Goal: Task Accomplishment & Management: Use online tool/utility

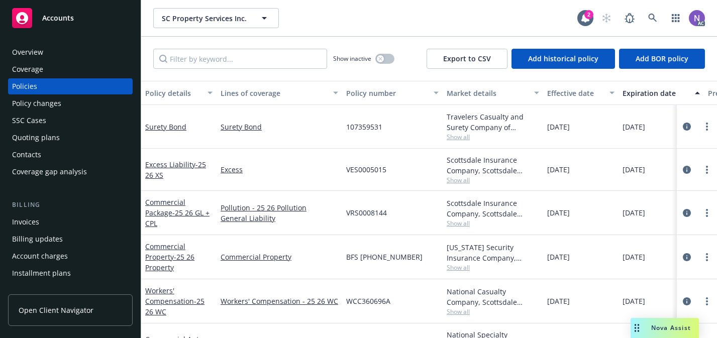
click at [67, 227] on div "Invoices" at bounding box center [70, 222] width 117 height 16
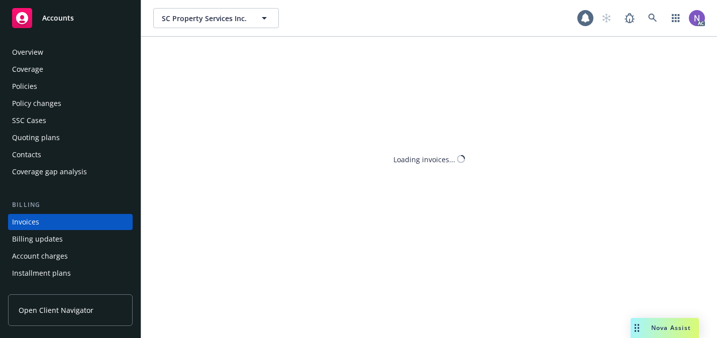
scroll to position [37, 0]
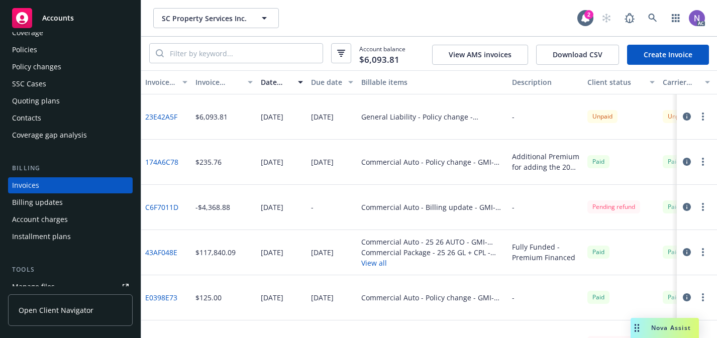
click at [688, 117] on icon "button" at bounding box center [687, 117] width 8 height 8
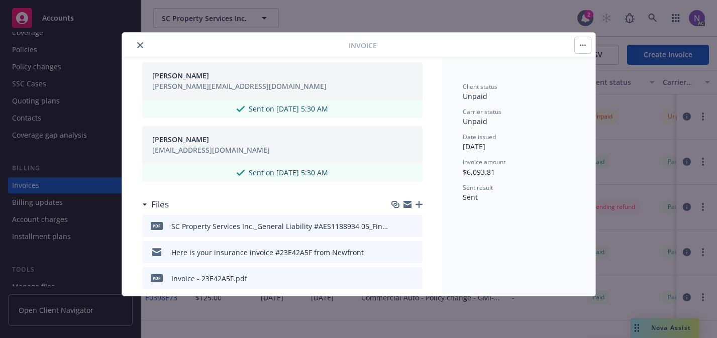
scroll to position [364, 0]
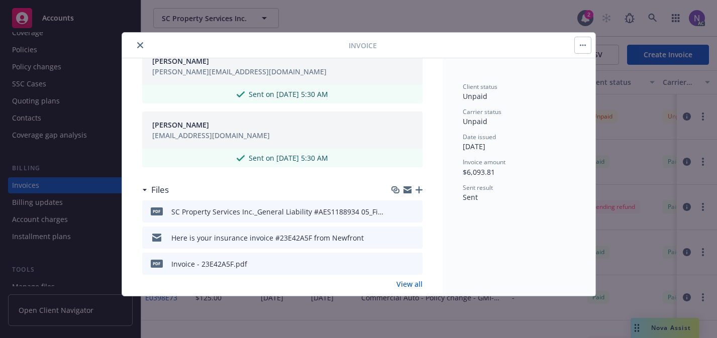
click at [412, 214] on icon "preview file" at bounding box center [412, 210] width 9 height 7
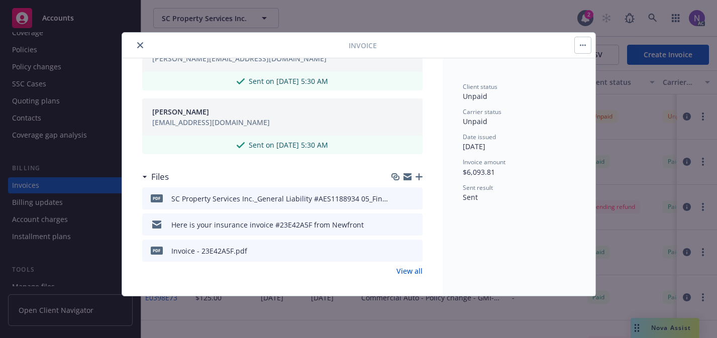
scroll to position [382, 0]
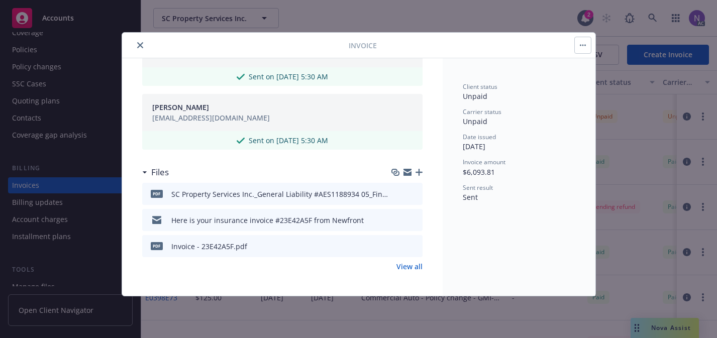
click at [403, 266] on link "View all" at bounding box center [409, 266] width 26 height 11
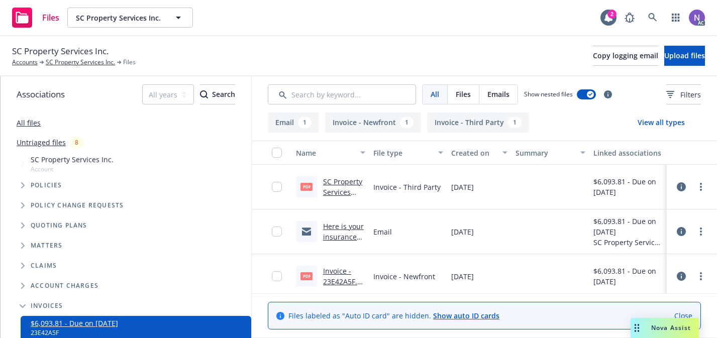
scroll to position [6, 0]
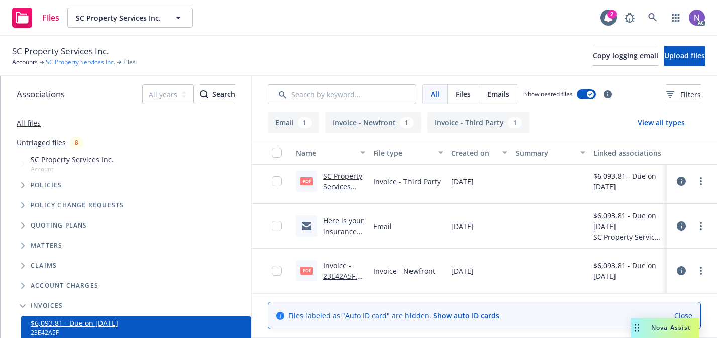
click at [77, 62] on link "SC Property Services Inc." at bounding box center [80, 62] width 69 height 9
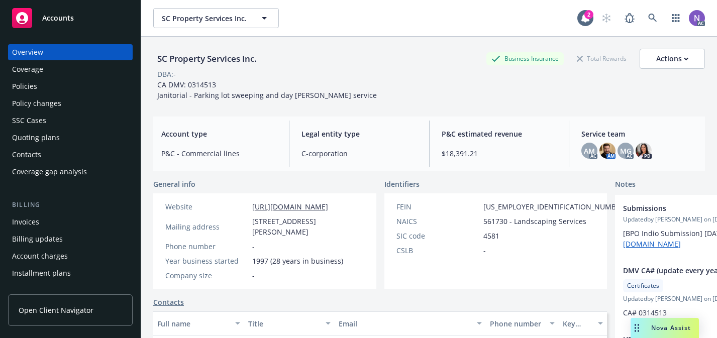
click at [70, 104] on div "Policy changes" at bounding box center [70, 103] width 117 height 16
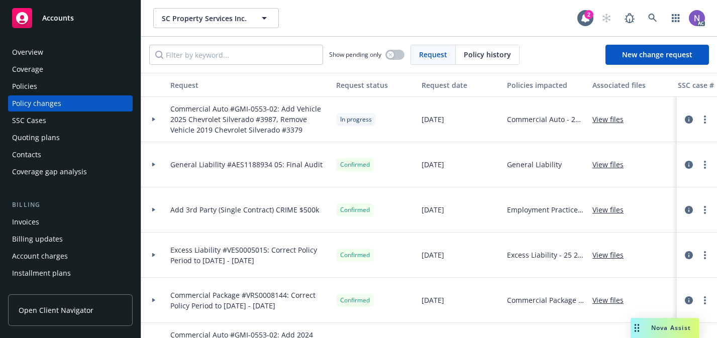
click at [601, 164] on link "View files" at bounding box center [611, 164] width 39 height 11
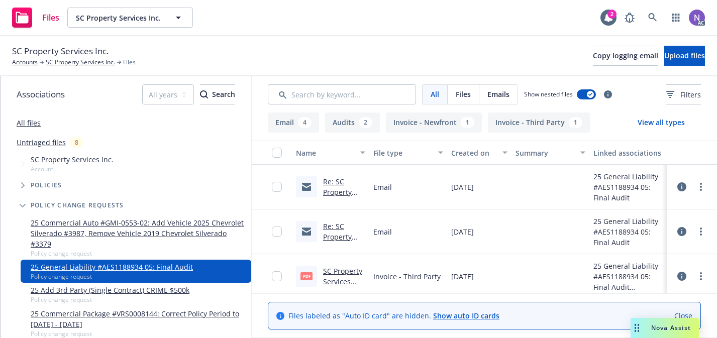
click at [340, 192] on link "Re: SC Property Services Inc. - General Liability #AES1188934 05: Final Audit" at bounding box center [344, 218] width 42 height 83
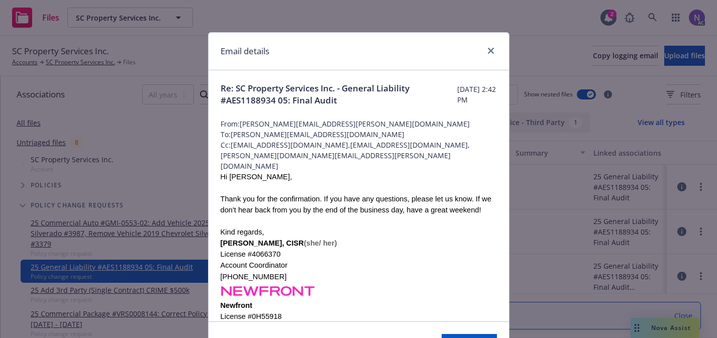
click at [320, 103] on span "Re: SC Property Services Inc. - General Liability #AES1188934 05: Final Audit" at bounding box center [339, 94] width 237 height 24
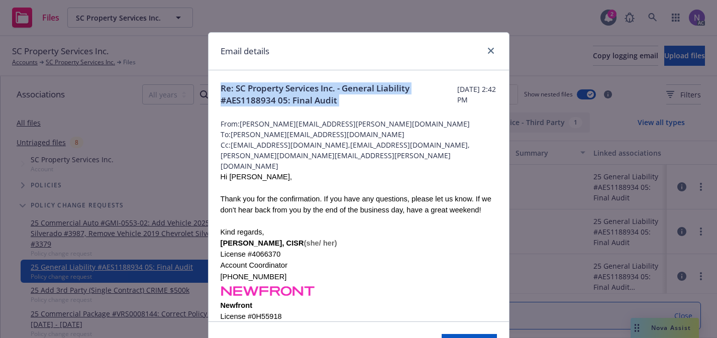
click at [320, 103] on span "Re: SC Property Services Inc. - General Liability #AES1188934 05: Final Audit" at bounding box center [339, 94] width 237 height 24
copy span "Re: SC Property Services Inc. - General Liability #AES1188934 05: Final Audit"
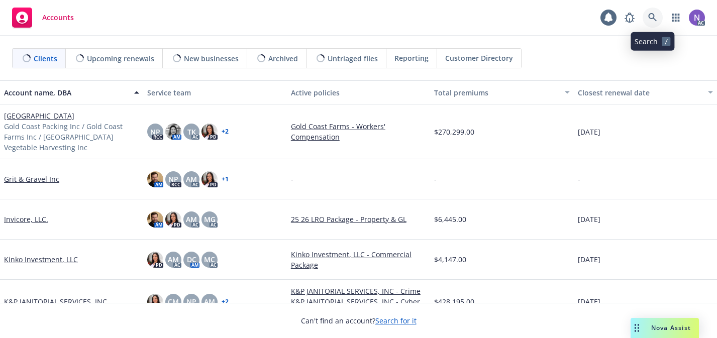
click at [658, 16] on link at bounding box center [653, 18] width 20 height 20
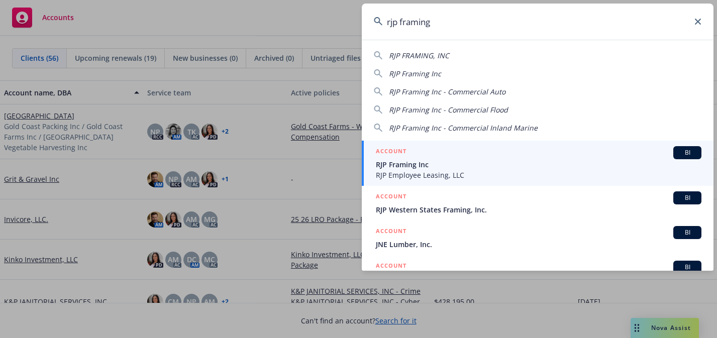
type input "rjp framing"
click at [498, 171] on span "RJP Employee Leasing, LLC" at bounding box center [539, 175] width 326 height 11
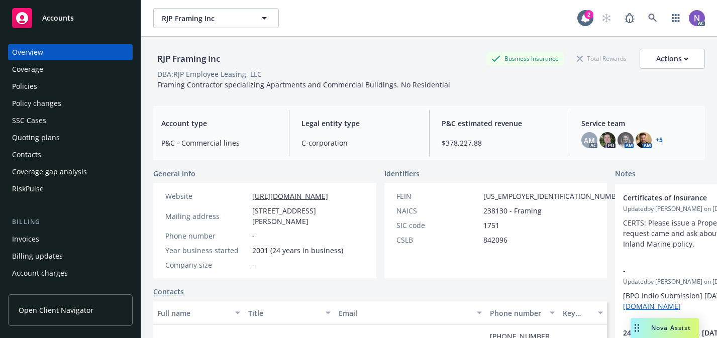
click at [79, 141] on div "Quoting plans" at bounding box center [70, 138] width 117 height 16
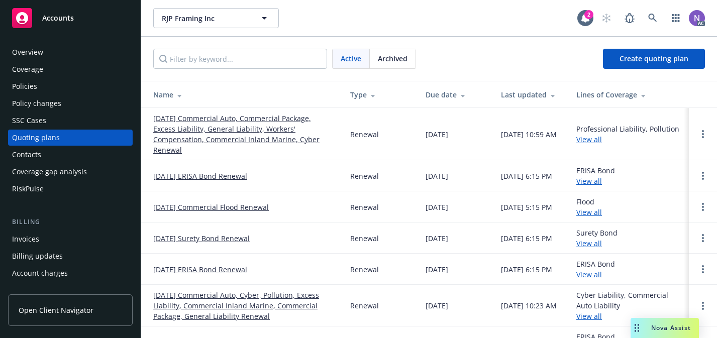
click at [225, 126] on link "[DATE] Commercial Auto, Commercial Package, Excess Liability, General Liability…" at bounding box center [243, 134] width 181 height 42
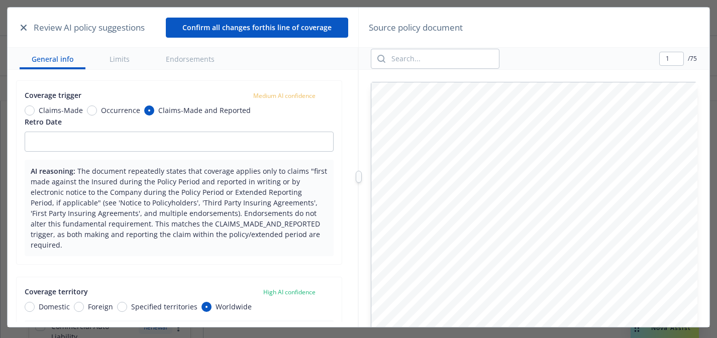
scroll to position [129, 0]
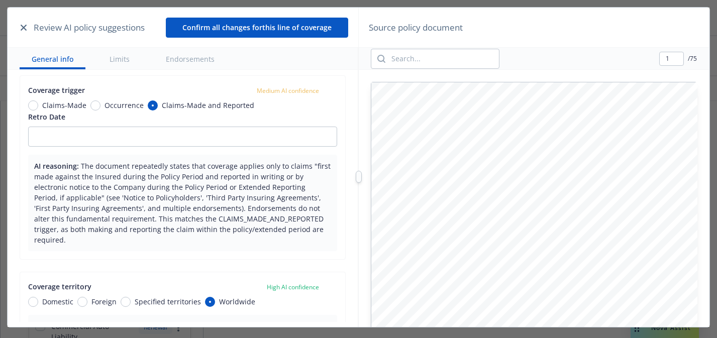
type textarea "x"
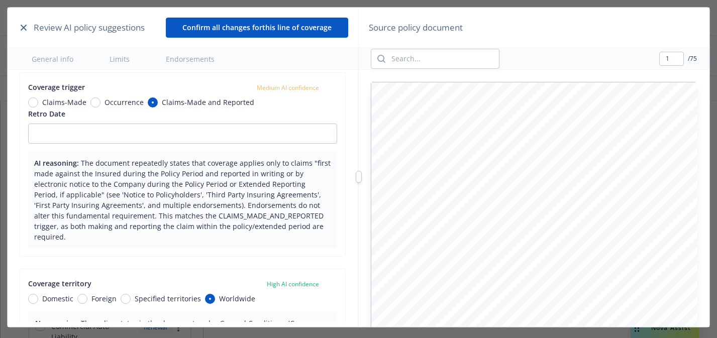
click at [238, 100] on span "Claims-Made and Reported" at bounding box center [208, 102] width 92 height 11
click at [158, 100] on input "Claims-Made and Reported" at bounding box center [153, 102] width 10 height 10
click at [238, 100] on span "Claims-Made and Reported" at bounding box center [208, 102] width 92 height 11
click at [158, 100] on input "Claims-Made and Reported" at bounding box center [153, 102] width 10 height 10
click at [238, 100] on span "Claims-Made and Reported" at bounding box center [208, 102] width 92 height 11
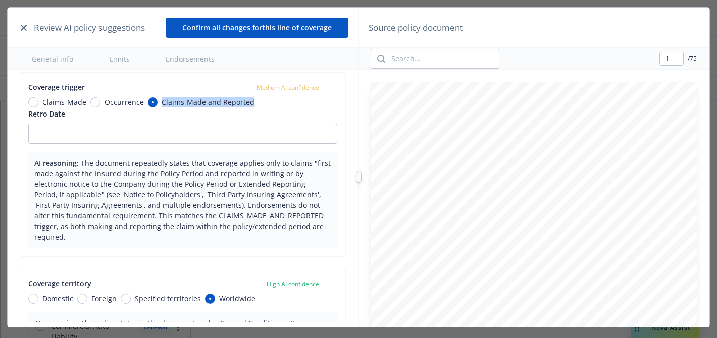
click at [158, 100] on input "Claims-Made and Reported" at bounding box center [153, 102] width 10 height 10
copy span "Claims-Made and Reported"
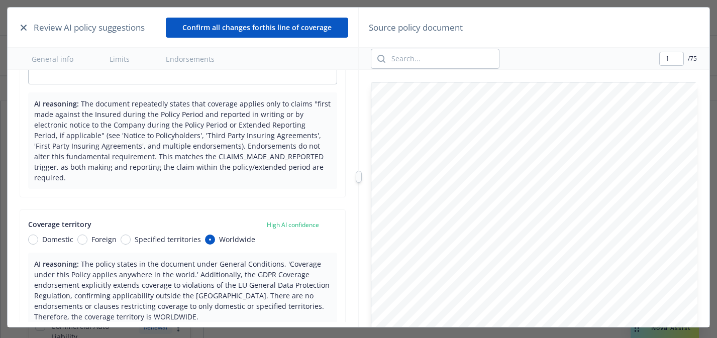
scroll to position [196, 68]
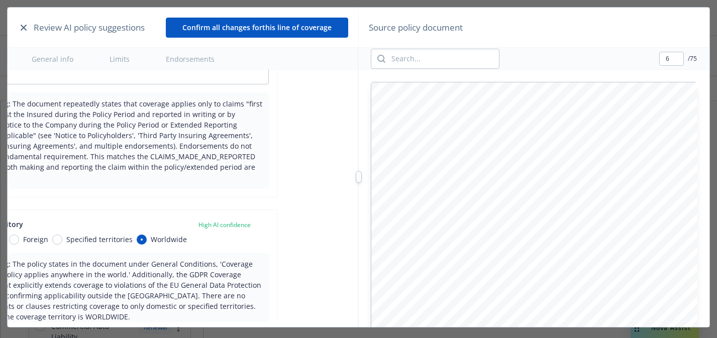
type input "7"
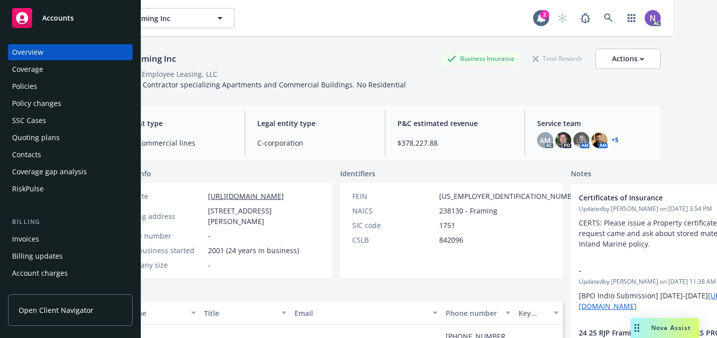
scroll to position [0, 73]
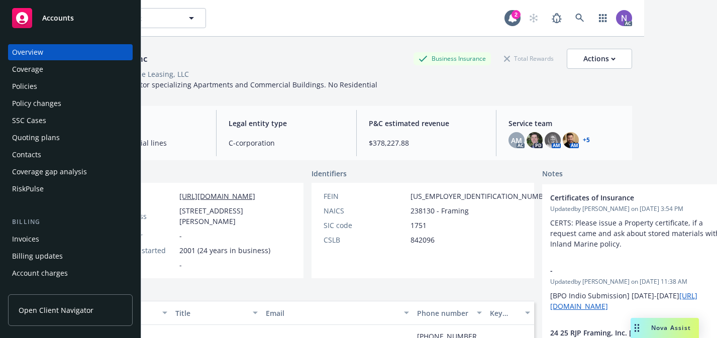
click at [107, 141] on div "Quoting plans" at bounding box center [70, 138] width 117 height 16
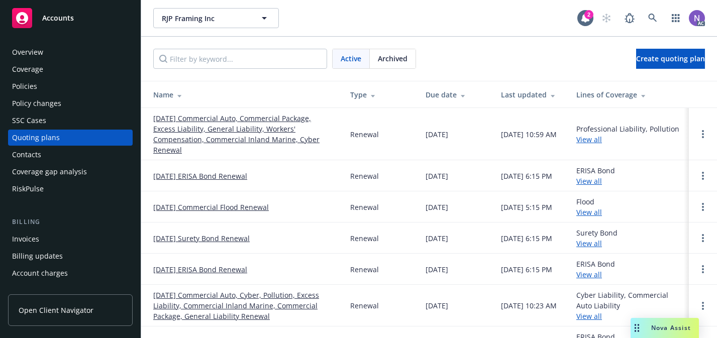
click at [192, 134] on link "[DATE] Commercial Auto, Commercial Package, Excess Liability, General Liability…" at bounding box center [243, 134] width 181 height 42
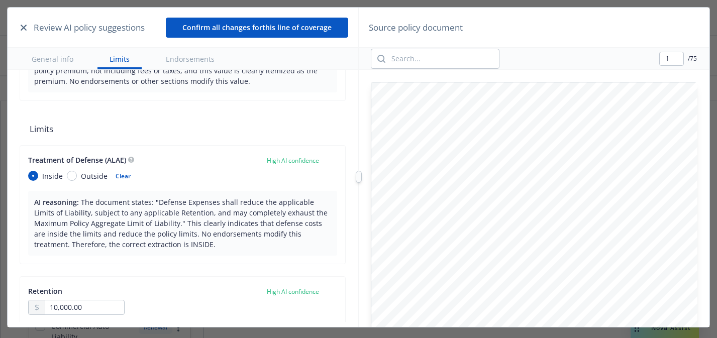
scroll to position [560, 0]
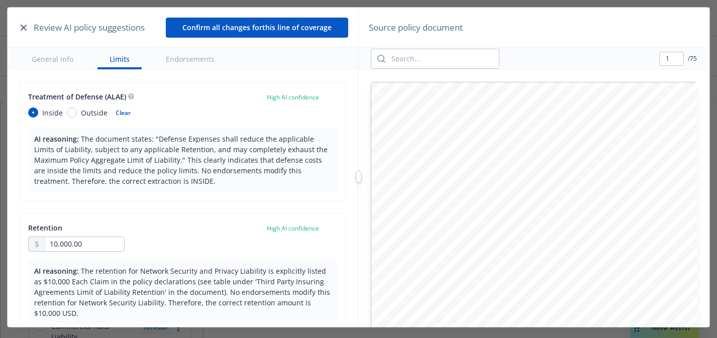
type textarea "x"
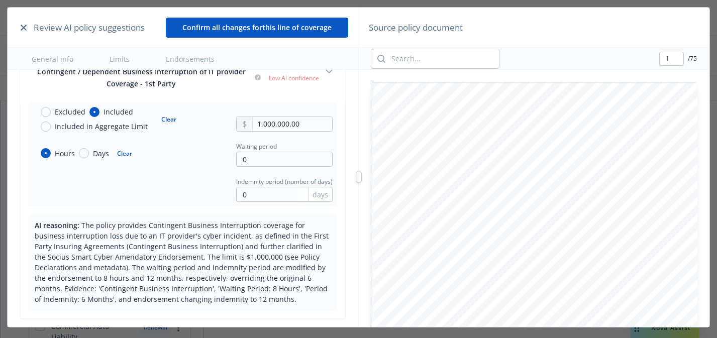
scroll to position [913, 0]
type input "27"
click at [459, 64] on input "search" at bounding box center [442, 58] width 114 height 19
type input "business interruption"
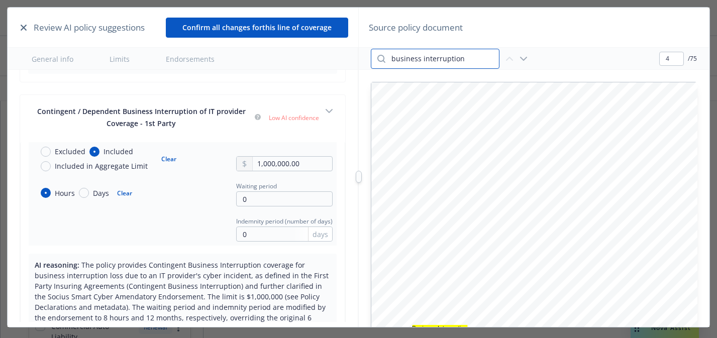
scroll to position [873, 0]
type input "4"
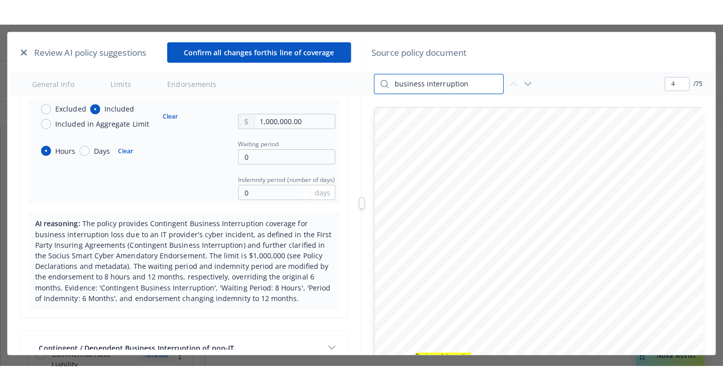
scroll to position [942, 0]
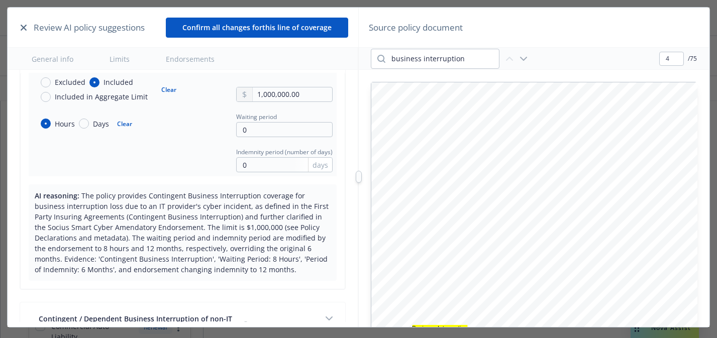
click at [684, 136] on div "INSURING AGREEMENTS, LIMITS & RETENTION Coverage included as of the inception d…" at bounding box center [534, 292] width 326 height 421
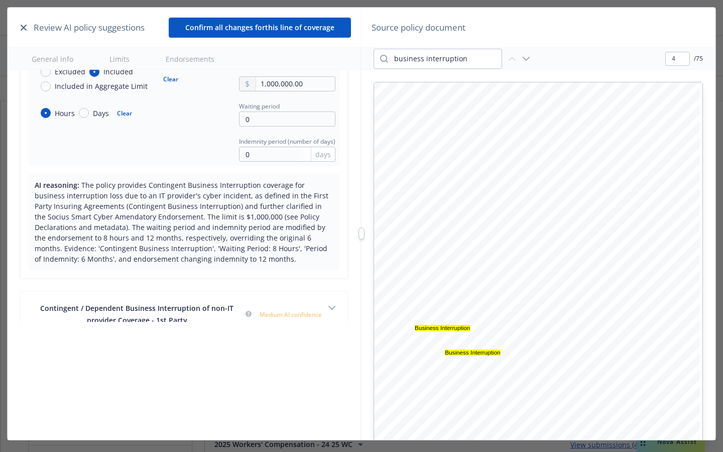
type textarea "x"
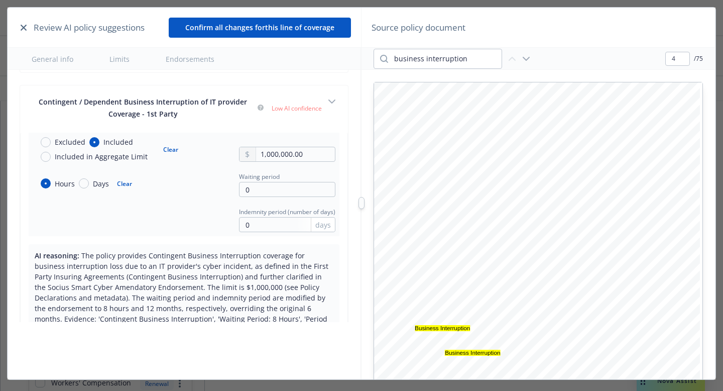
scroll to position [868, 0]
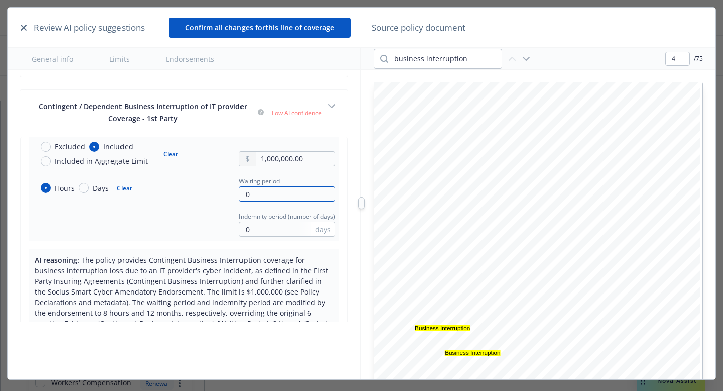
click at [291, 192] on input "0" at bounding box center [287, 193] width 96 height 15
type input "8"
type textarea "x"
type input "8"
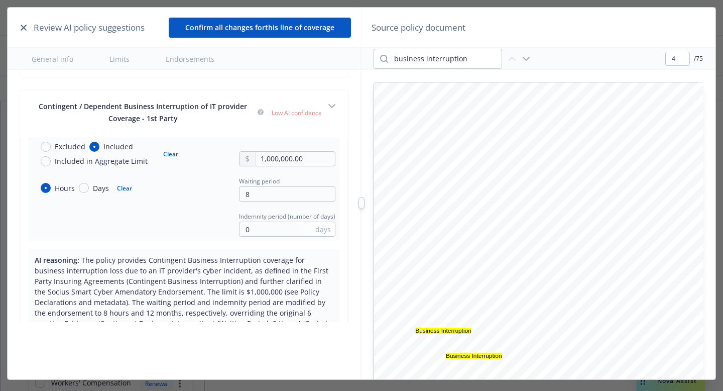
click at [280, 237] on td "Indemnity period (number of days) 0 days" at bounding box center [184, 222] width 311 height 35
click at [281, 228] on input "0" at bounding box center [287, 229] width 96 height 15
type textarea "x"
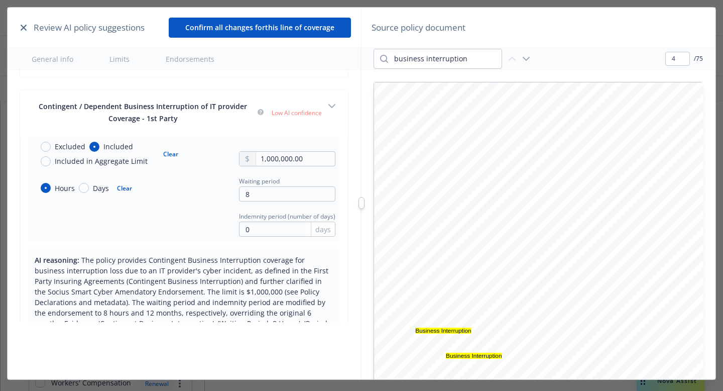
click at [324, 232] on span "days" at bounding box center [323, 229] width 16 height 11
click at [311, 232] on div "days" at bounding box center [323, 229] width 24 height 14
click at [323, 232] on span "days" at bounding box center [323, 229] width 16 height 11
click at [282, 234] on input "0" at bounding box center [287, 229] width 96 height 15
type textarea "x"
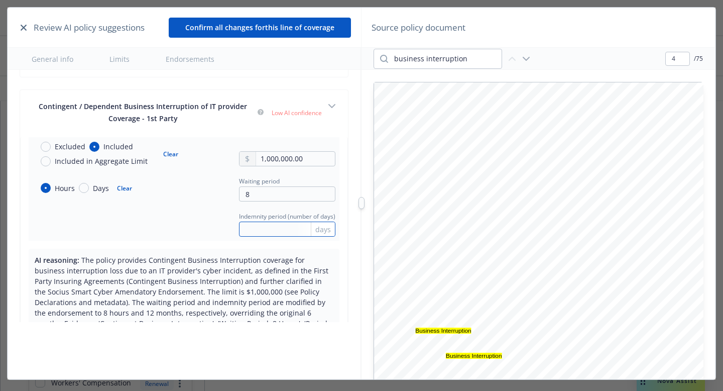
type input "1"
type textarea "x"
type input "18"
type textarea "x"
type input "182"
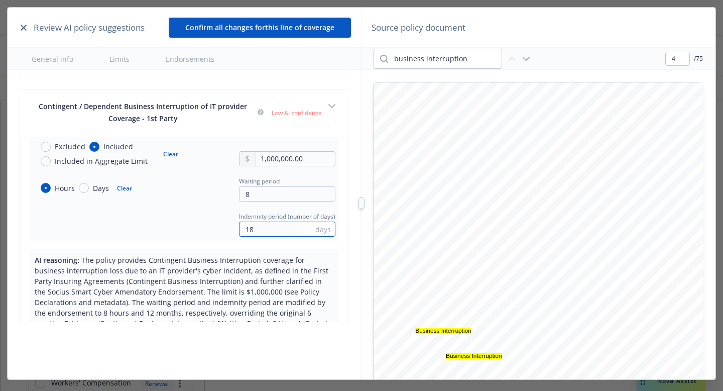
type textarea "x"
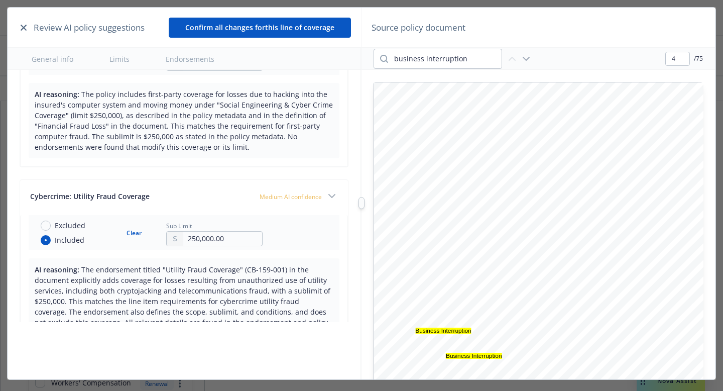
scroll to position [2635, 0]
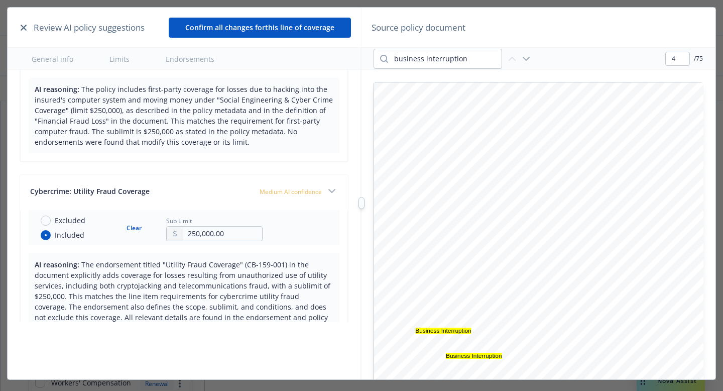
type input "182"
click at [468, 56] on input "business interruption" at bounding box center [445, 58] width 114 height 19
type textarea "x"
click at [468, 56] on input "business interruption" at bounding box center [445, 58] width 114 height 19
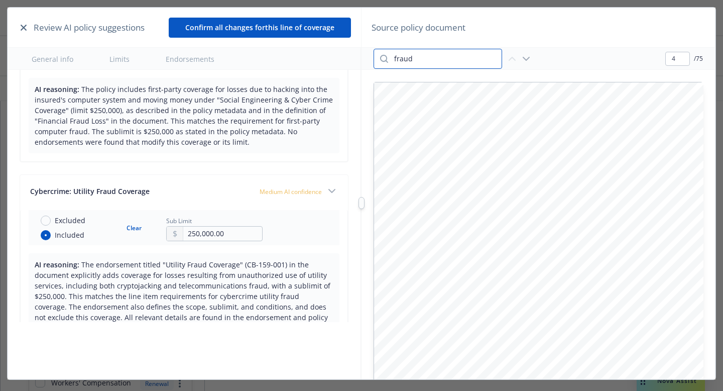
type input "fraud"
click at [522, 51] on div "fraud" at bounding box center [453, 59] width 159 height 20
click at [524, 54] on icon "button" at bounding box center [526, 59] width 12 height 12
type input "13"
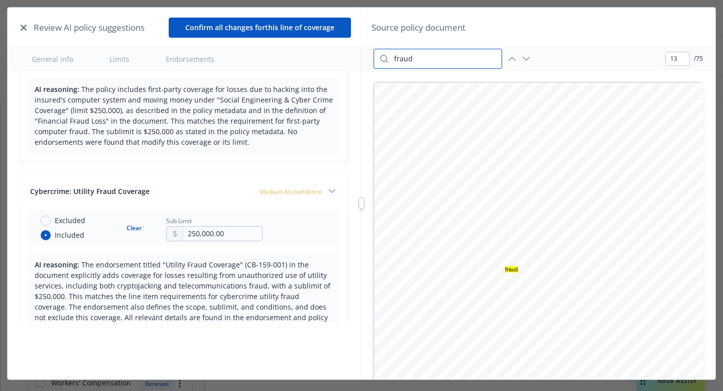
click at [462, 62] on input "fraud" at bounding box center [445, 58] width 114 height 19
type input "fraud coverage"
click at [524, 61] on icon "button" at bounding box center [526, 59] width 12 height 12
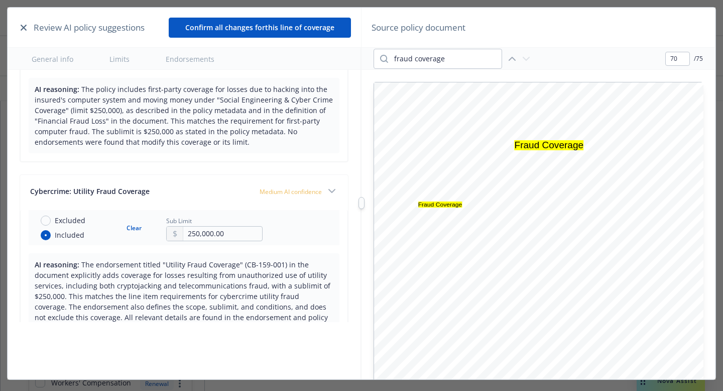
click at [516, 61] on icon "button" at bounding box center [512, 59] width 12 height 12
click at [530, 60] on icon "button" at bounding box center [526, 59] width 12 height 12
type input "70"
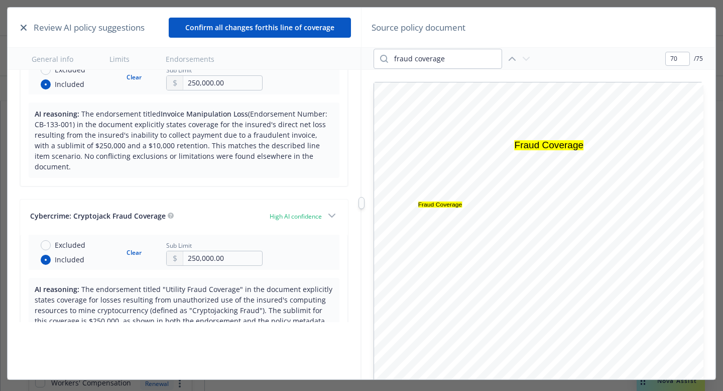
scroll to position [3598, 0]
click at [421, 59] on input "fraud coverage" at bounding box center [445, 58] width 114 height 19
type input "cryptojack"
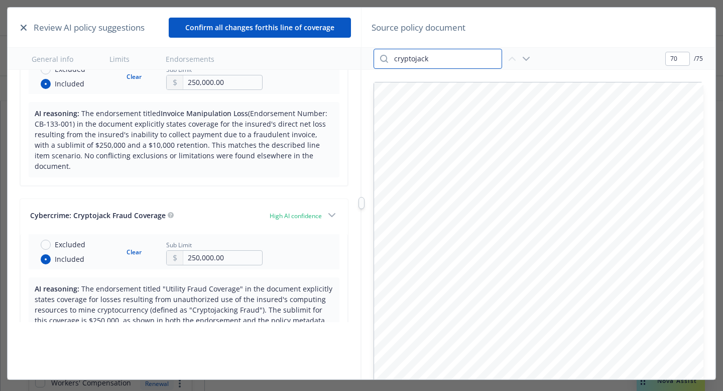
type input "71"
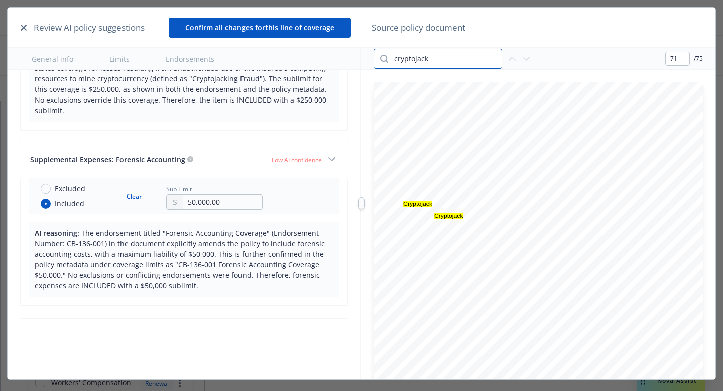
scroll to position [3826, 0]
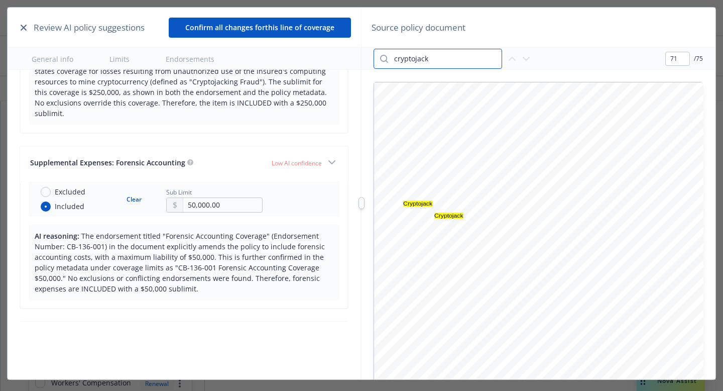
click at [403, 60] on input "cryptojack" at bounding box center [445, 58] width 114 height 19
type input "forensic accounting"
click at [524, 59] on icon "button" at bounding box center [526, 59] width 12 height 12
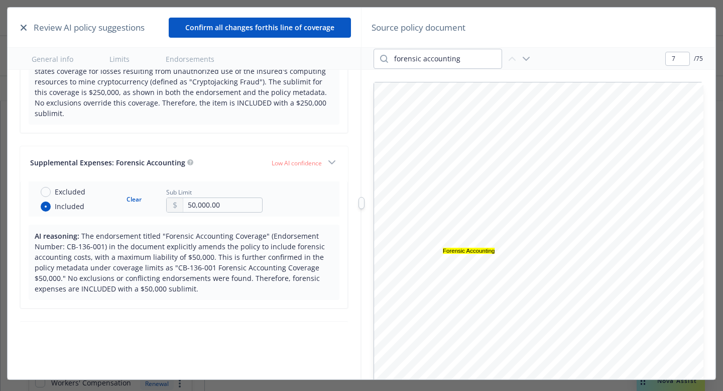
type input "44"
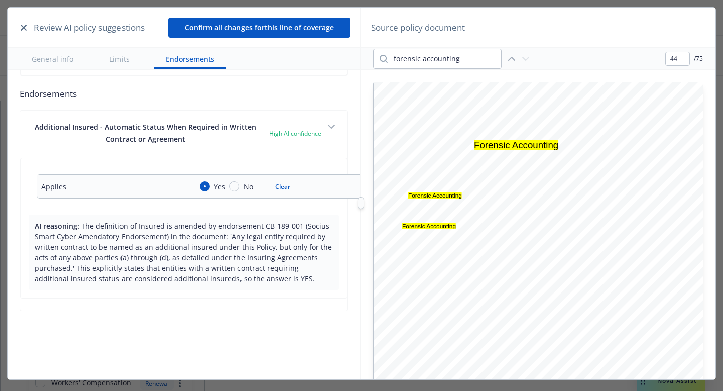
scroll to position [4615, 0]
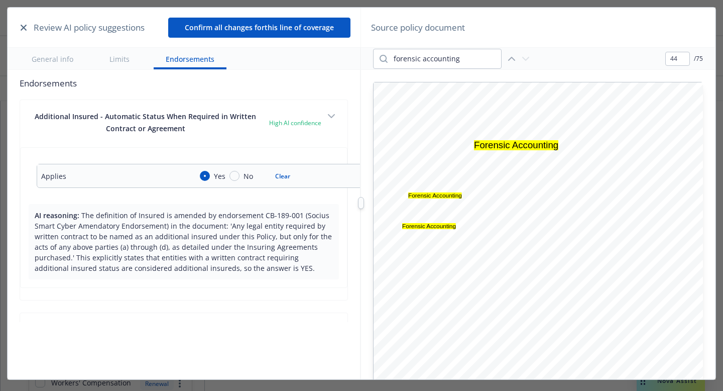
click at [361, 216] on div at bounding box center [361, 203] width 0 height 391
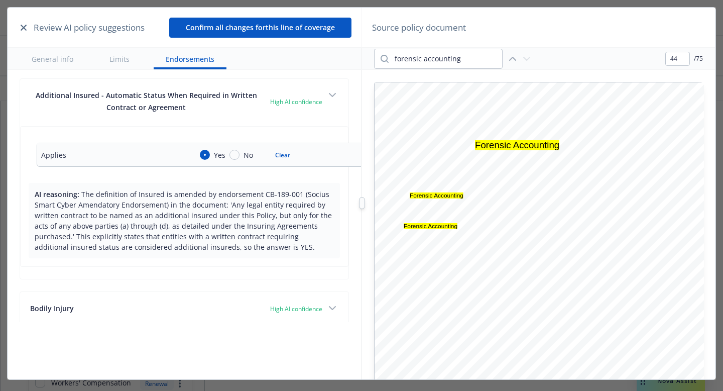
click at [362, 203] on div at bounding box center [362, 203] width 6 height 12
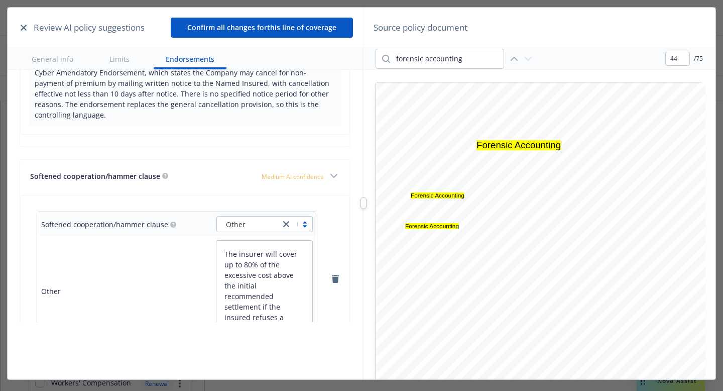
scroll to position [6279, 0]
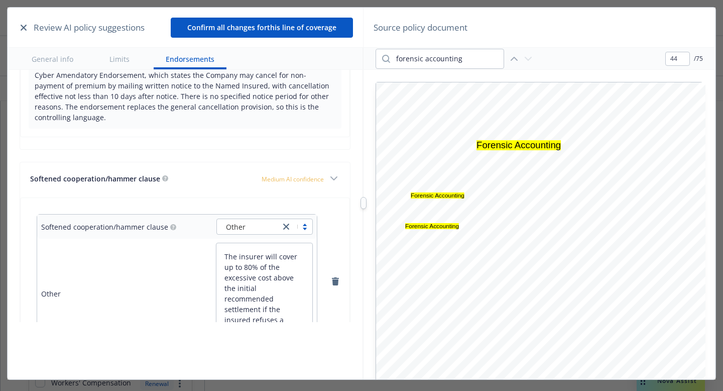
click at [307, 31] on button "Confirm all changes for this line of coverage" at bounding box center [262, 28] width 182 height 20
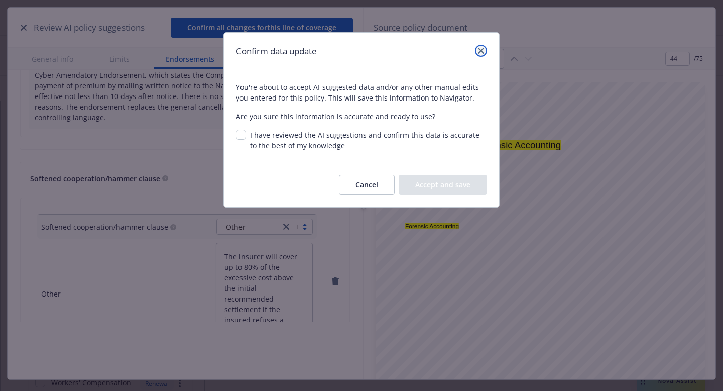
click at [479, 53] on icon "close" at bounding box center [481, 51] width 6 height 6
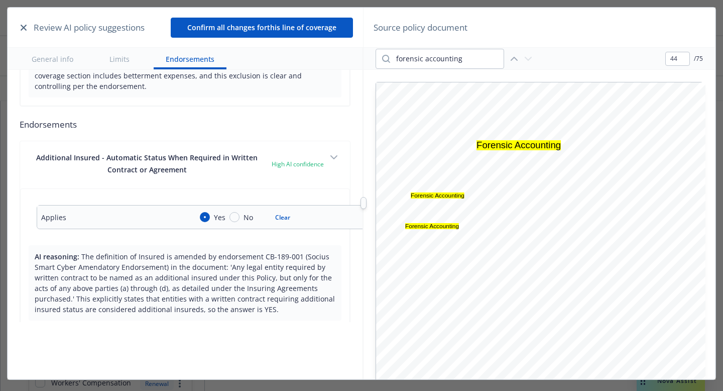
type textarea "x"
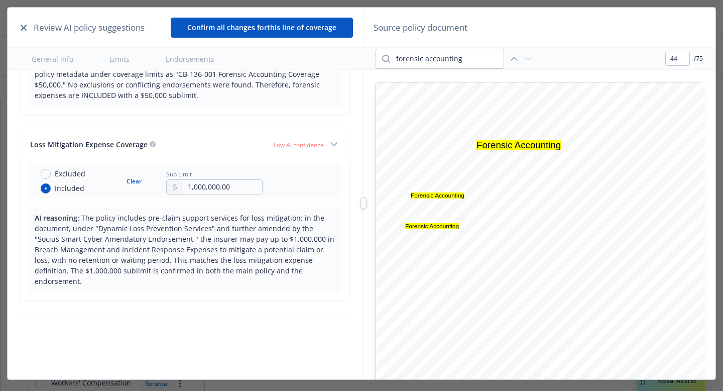
scroll to position [3980, 0]
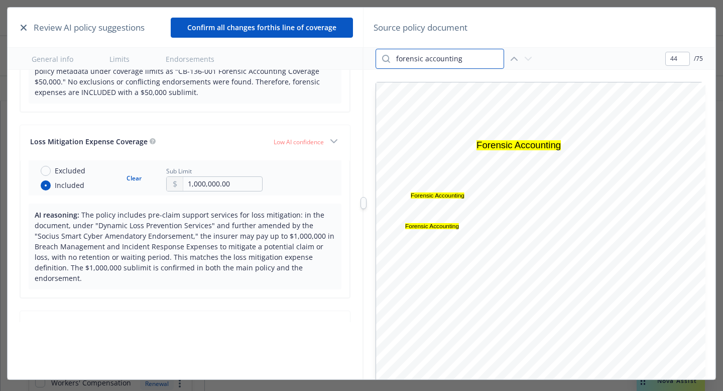
click at [421, 61] on input "forensic accounting" at bounding box center [447, 58] width 114 height 19
click at [449, 58] on input "mitigation expense" at bounding box center [447, 58] width 114 height 19
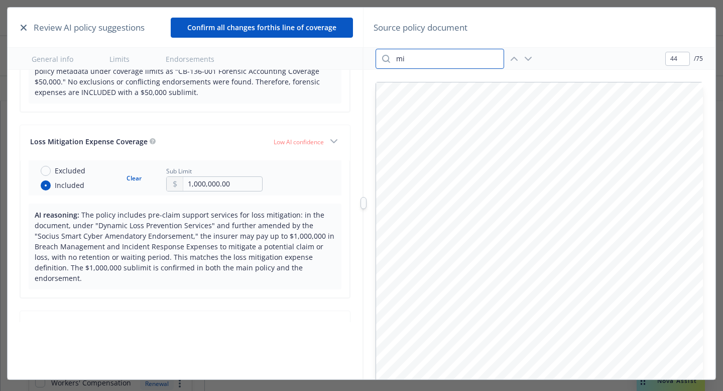
type input "m"
type input "dynamic loss"
click at [529, 61] on icon "button" at bounding box center [528, 59] width 12 height 12
type input "60"
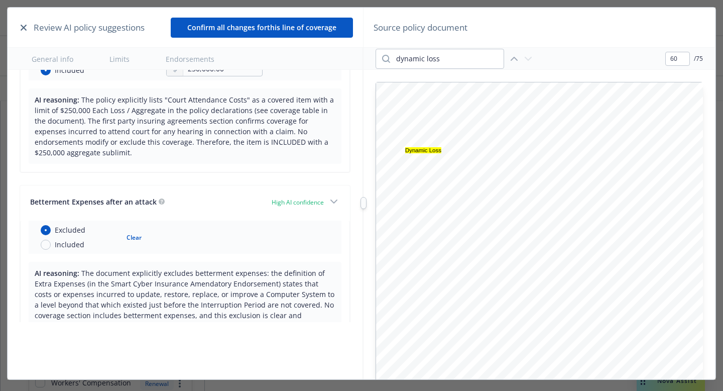
scroll to position [4274, 0]
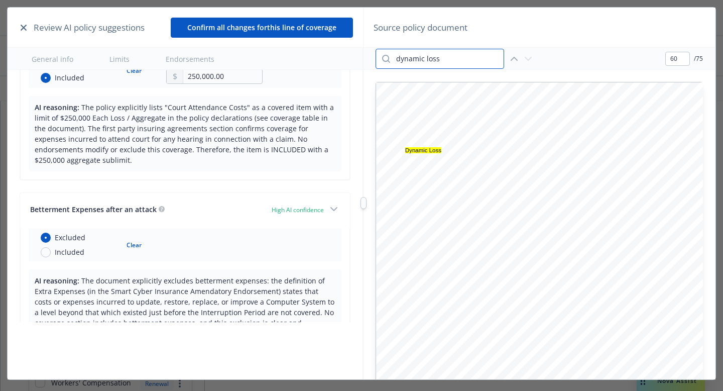
click at [422, 56] on input "dynamic loss" at bounding box center [447, 58] width 114 height 19
type input "b"
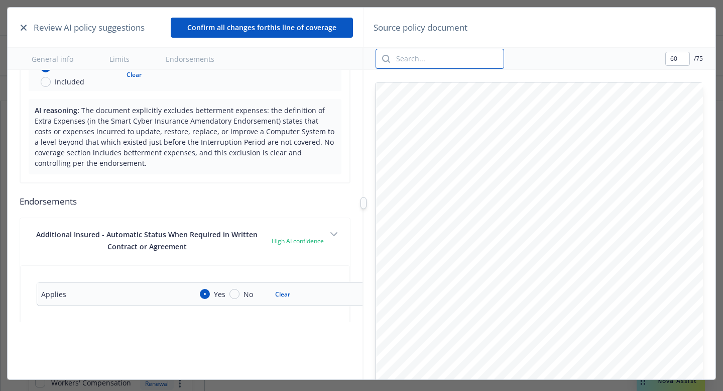
scroll to position [4447, 0]
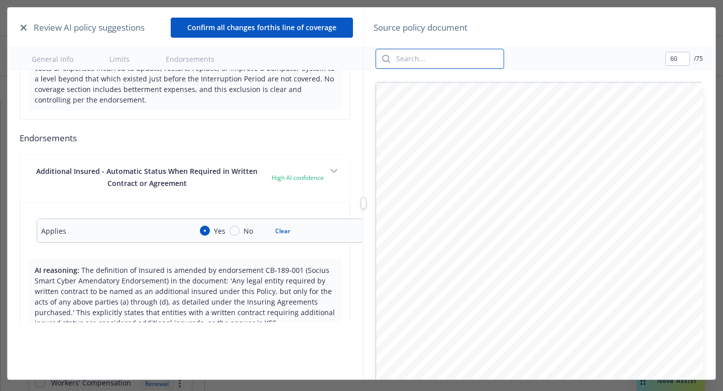
type textarea "x"
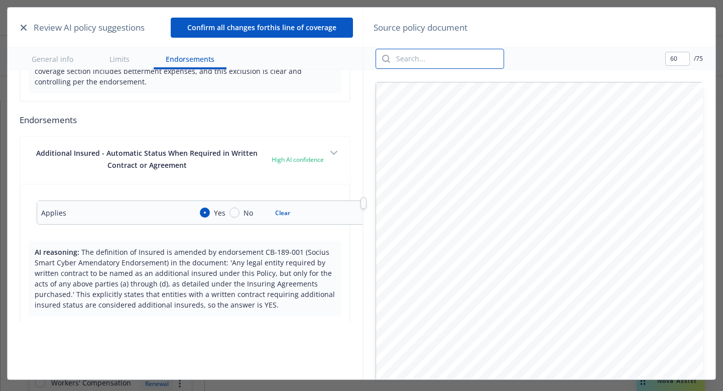
scroll to position [4524, 0]
type input "75"
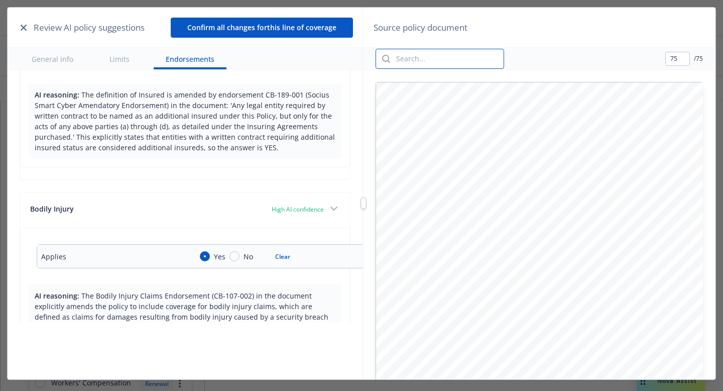
scroll to position [4665, 0]
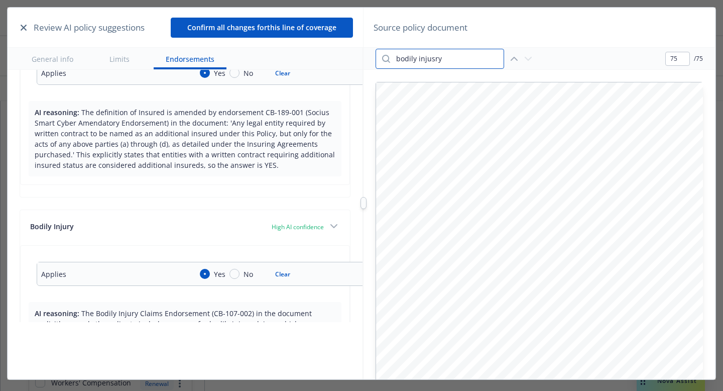
type input "bodily injusry"
type input "7"
type input "bodily injury"
click at [528, 60] on icon "button" at bounding box center [528, 58] width 6 height 3
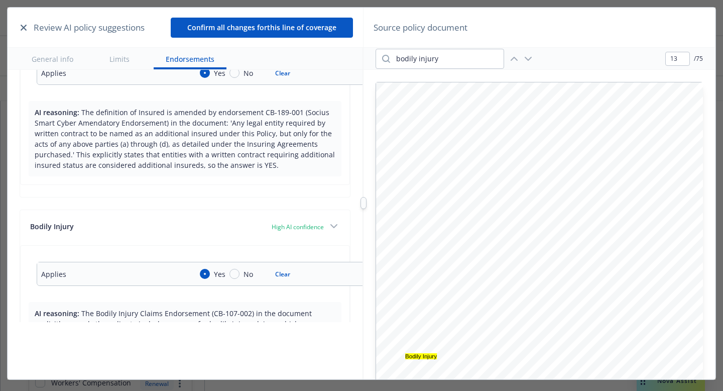
type input "35"
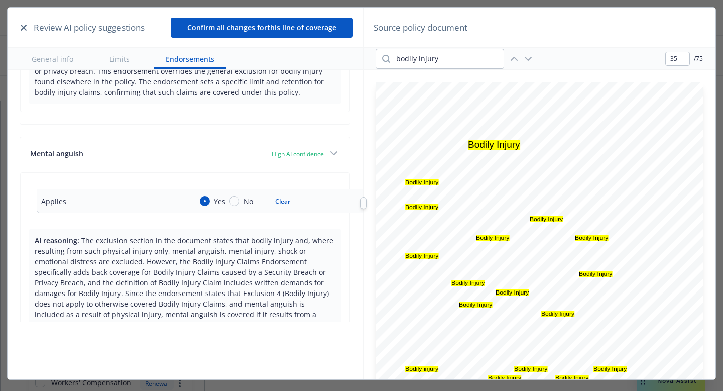
scroll to position [4940, 0]
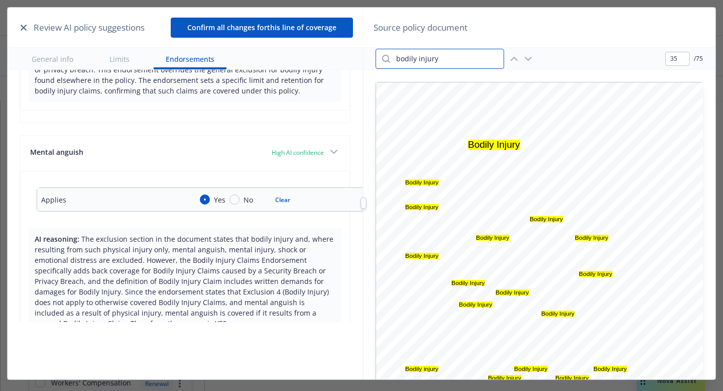
click at [424, 59] on input "bodily injury" at bounding box center [447, 58] width 114 height 19
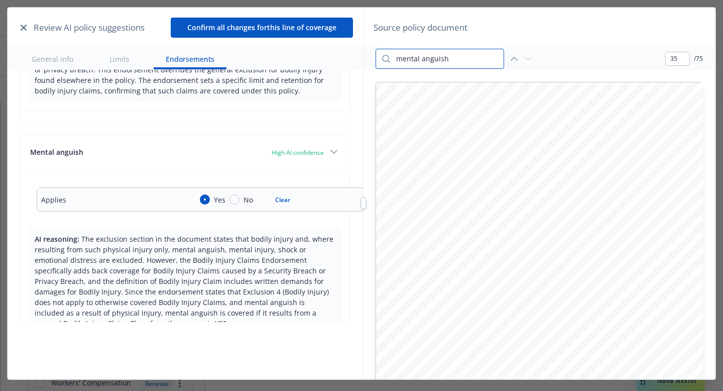
type input "mental anguish"
type input "13"
click at [551, 81] on div "policy and the Insured requests the Company’s assistance to mitigate against su…" at bounding box center [539, 196] width 351 height 252
drag, startPoint x: 583, startPoint y: 241, endPoint x: 580, endPoint y: 345, distance: 104.5
click at [580, 338] on div "policy and the Insured requests the Company’s assistance to mitigate against su…" at bounding box center [539, 293] width 327 height 423
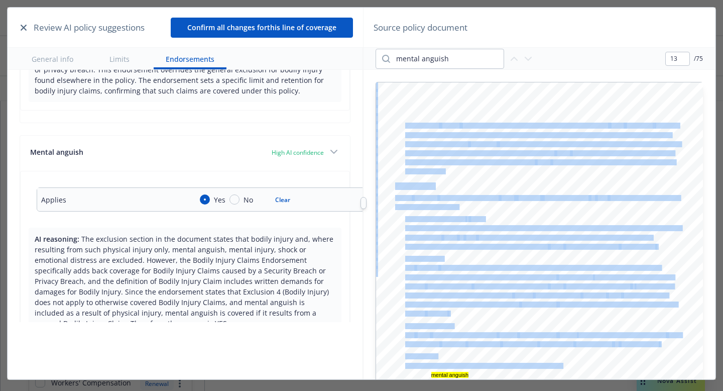
drag, startPoint x: 564, startPoint y: 366, endPoint x: 578, endPoint y: 383, distance: 21.4
click at [578, 338] on div "Review AI policy suggestions Confirm all changes for this line of coverage Gene…" at bounding box center [361, 193] width 723 height 387
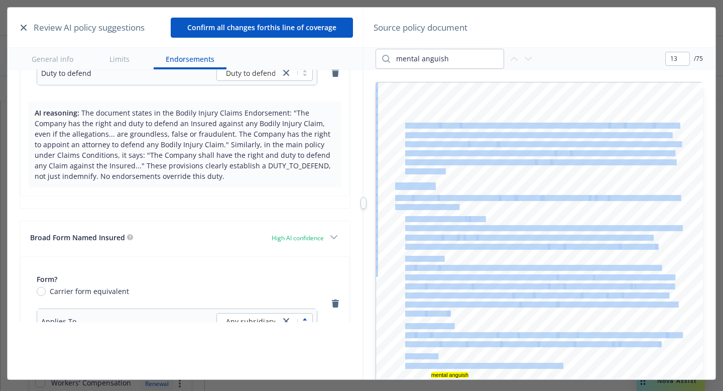
scroll to position [5302, 0]
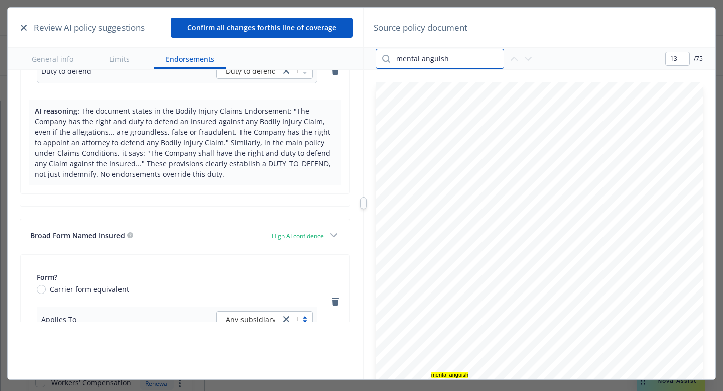
click at [466, 56] on input "mental anguish" at bounding box center [447, 58] width 114 height 19
type input "broad"
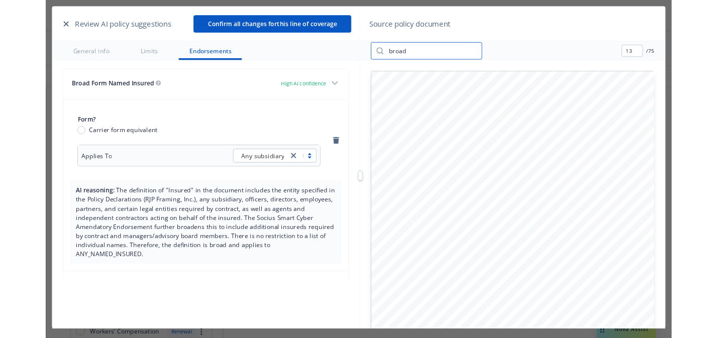
scroll to position [5442, 0]
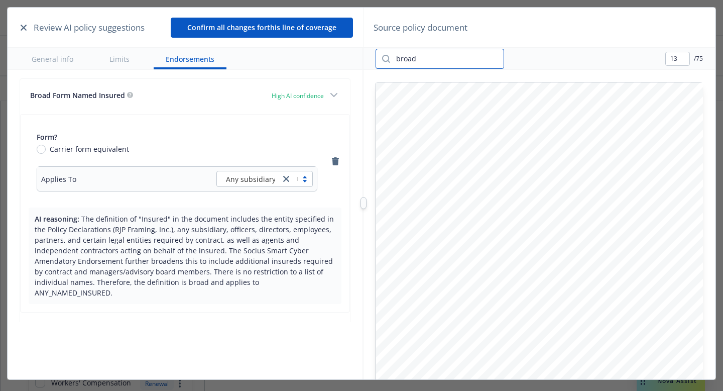
type textarea "x"
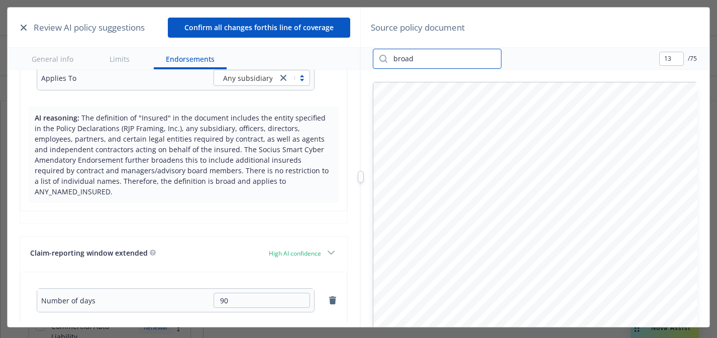
scroll to position [5613, 0]
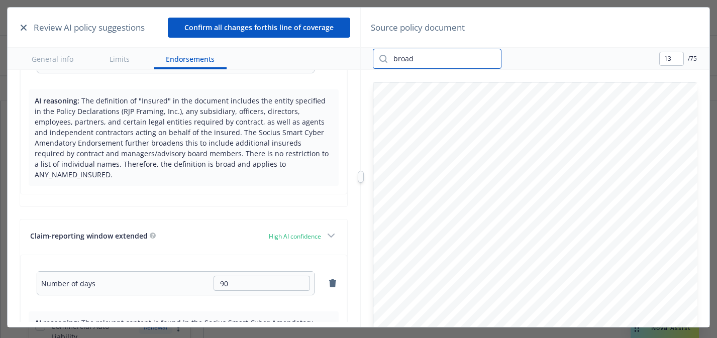
click at [422, 60] on input "broad" at bounding box center [444, 58] width 114 height 19
click at [412, 62] on input "claim reporting" at bounding box center [444, 58] width 114 height 19
click at [412, 62] on input "claim-reporting" at bounding box center [444, 58] width 114 height 19
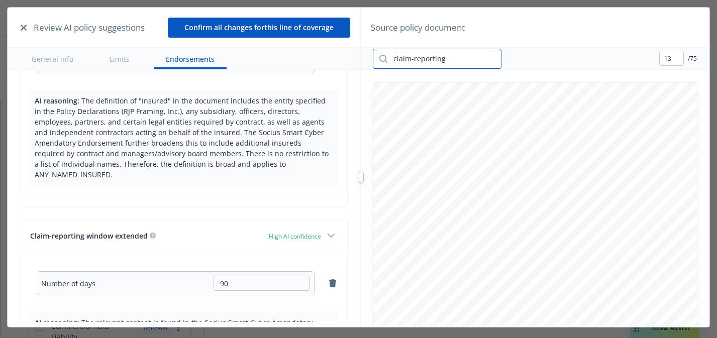
click at [412, 62] on input "claim-reporting" at bounding box center [444, 58] width 114 height 19
type input "extended"
click at [519, 58] on icon "button" at bounding box center [525, 59] width 12 height 12
click at [521, 58] on icon "button" at bounding box center [525, 59] width 12 height 12
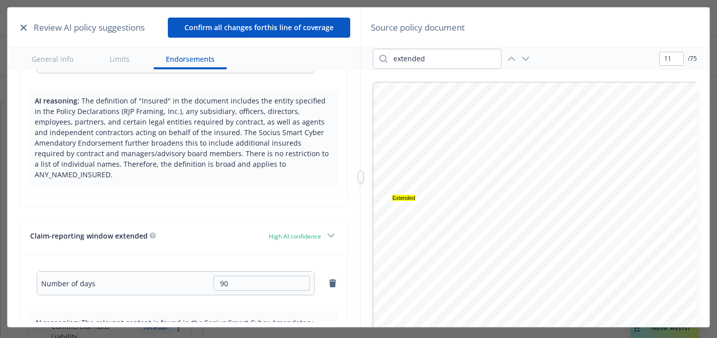
click at [521, 58] on icon "button" at bounding box center [525, 59] width 12 height 12
click at [522, 59] on icon "button" at bounding box center [525, 59] width 12 height 12
click at [524, 60] on icon "button" at bounding box center [525, 59] width 12 height 12
type input "32"
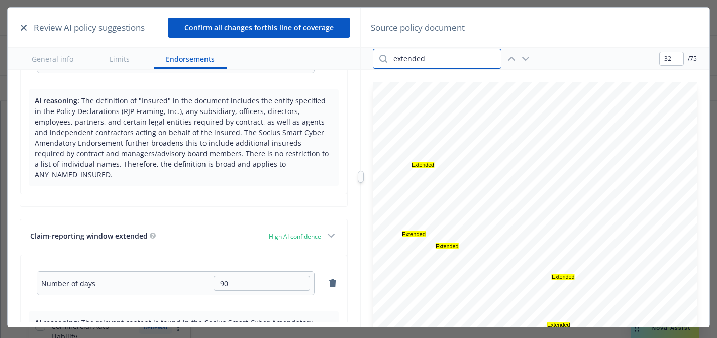
click at [466, 58] on input "extended" at bounding box center [444, 58] width 114 height 19
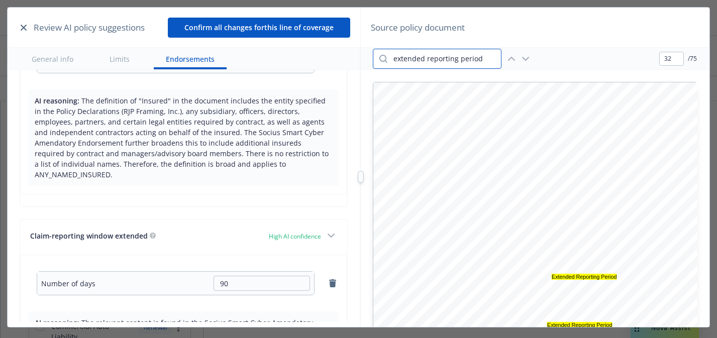
type input "extended reporting period"
type input "6"
click at [393, 55] on input "extended reporting period" at bounding box center [444, 58] width 114 height 19
type input "automatic extended reporting period"
click at [524, 55] on icon "button" at bounding box center [525, 59] width 12 height 12
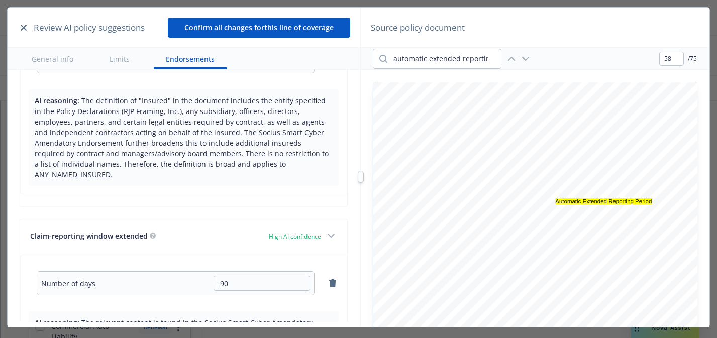
click at [524, 55] on icon "button" at bounding box center [525, 59] width 12 height 12
click at [509, 62] on icon "button" at bounding box center [511, 59] width 12 height 12
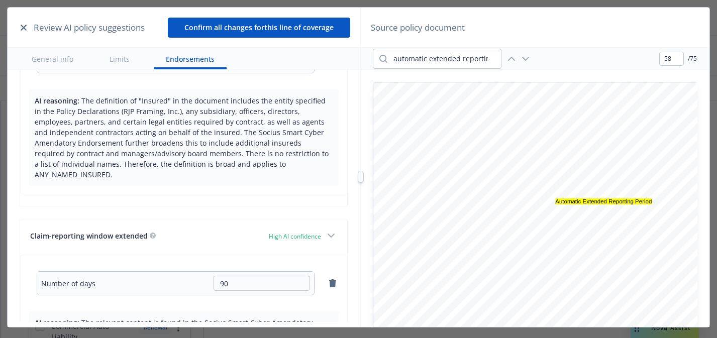
type input "32"
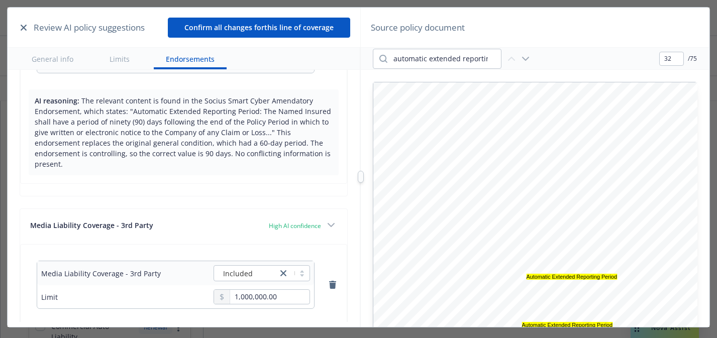
scroll to position [5836, 0]
click at [424, 59] on input "automatic extended reporting period" at bounding box center [444, 58] width 114 height 19
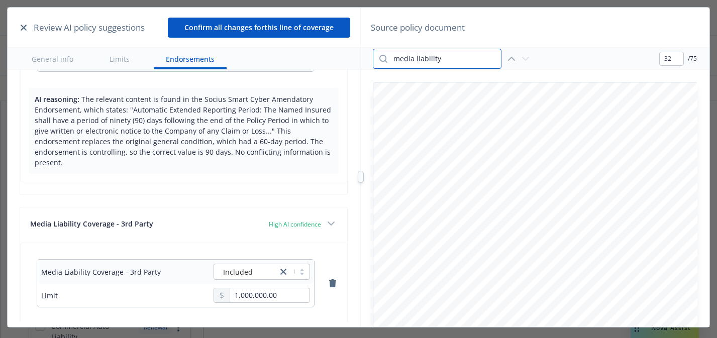
type input "media liability"
type input "4"
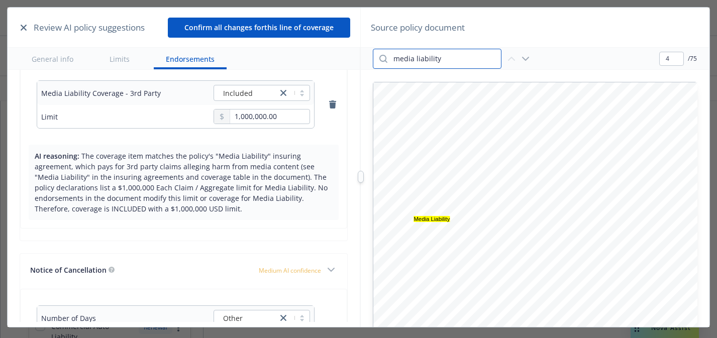
scroll to position [6031, 0]
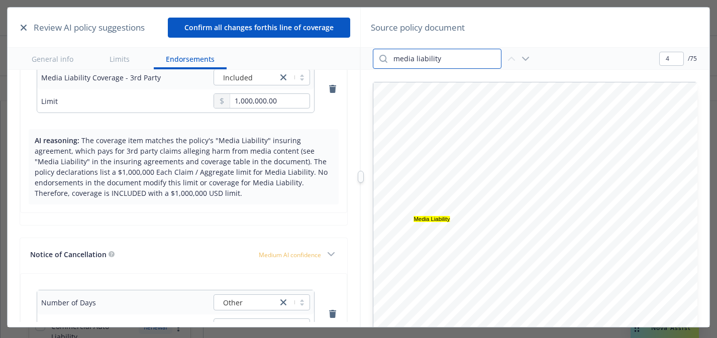
click at [441, 60] on input "media liability" at bounding box center [444, 58] width 114 height 19
type input "notice of cancellation"
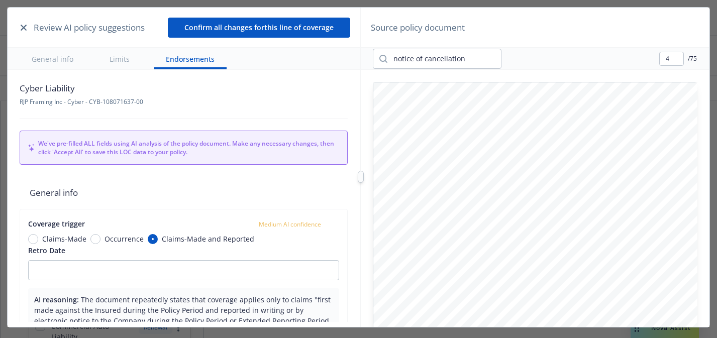
scroll to position [6031, 0]
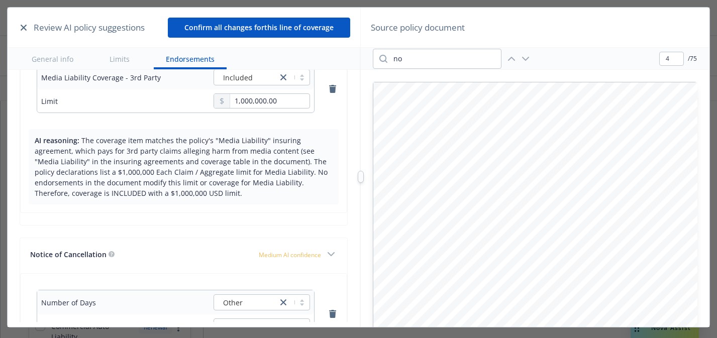
type input "n"
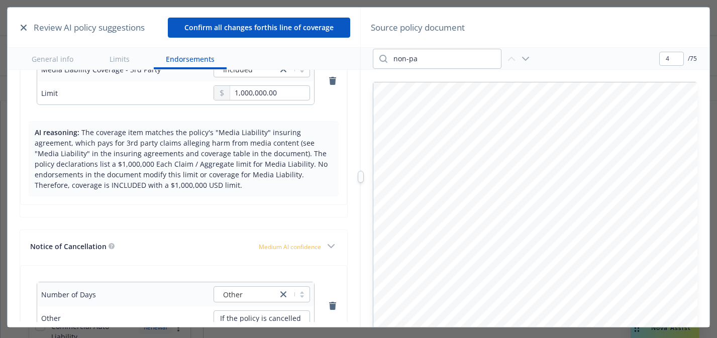
type input "non-pa"
click at [264, 310] on input "If the policy is cancelled by the Named Insured, the Company will refund the un…" at bounding box center [262, 317] width 96 height 15
drag, startPoint x: 264, startPoint y: 232, endPoint x: 324, endPoint y: 242, distance: 61.2
click at [324, 274] on div "Number of Days Other Other If the policy is cancelled by the Named Insured, the…" at bounding box center [183, 306] width 309 height 64
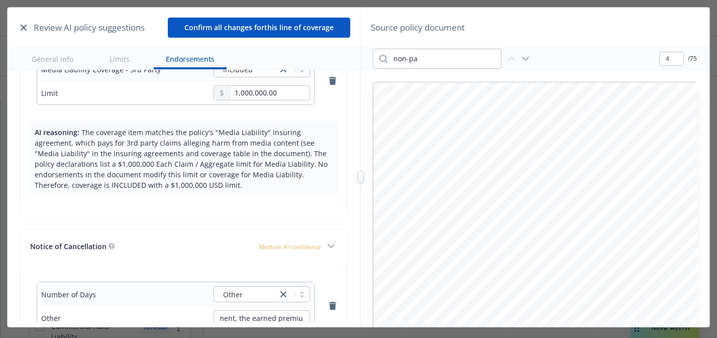
click at [324, 274] on div "Number of Days Other Other If the policy is cancelled by the Named Insured, the…" at bounding box center [183, 306] width 309 height 64
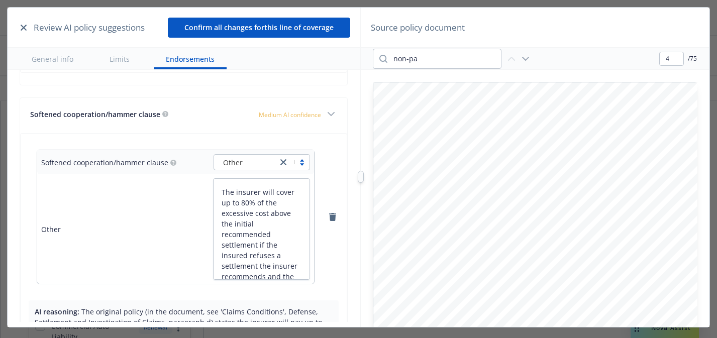
scroll to position [6431, 0]
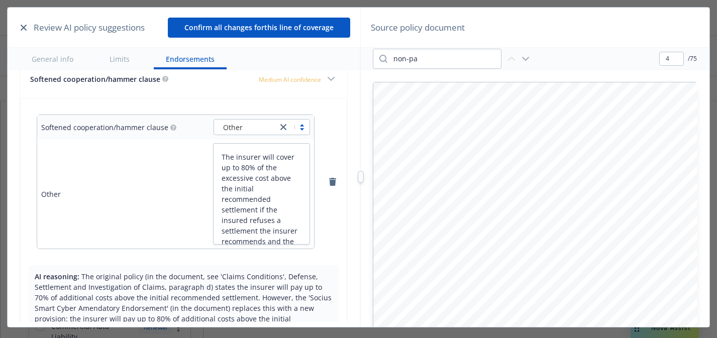
click at [340, 27] on button "Confirm all changes for this line of coverage" at bounding box center [259, 28] width 182 height 20
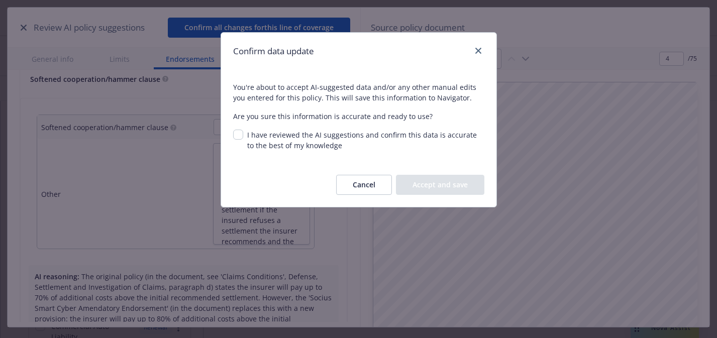
click at [315, 142] on span "I have reviewed the AI suggestions and confirm this data is accurate to the bes…" at bounding box center [362, 140] width 230 height 20
click at [243, 140] on input "I have reviewed the AI suggestions and confirm this data is accurate to the bes…" at bounding box center [238, 135] width 10 height 10
checkbox input "true"
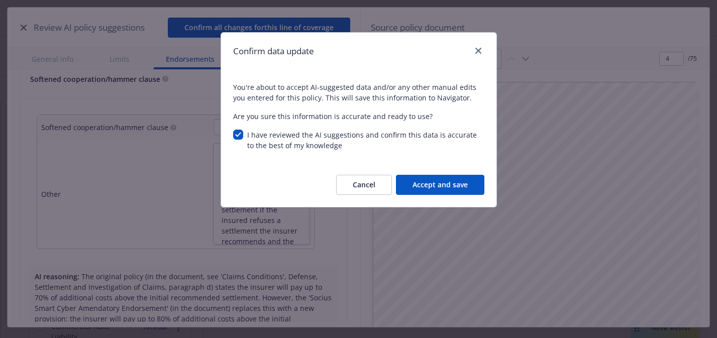
click at [417, 188] on button "Accept and save" at bounding box center [440, 185] width 88 height 20
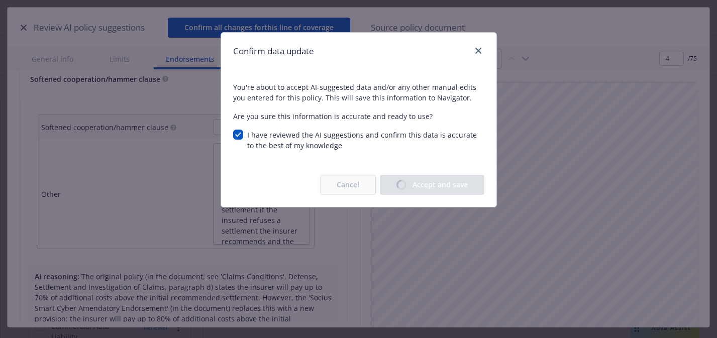
type textarea "x"
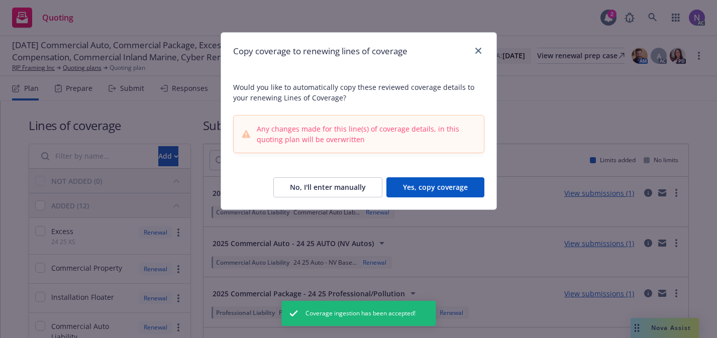
click at [417, 187] on button "Yes, copy coverage" at bounding box center [435, 187] width 98 height 20
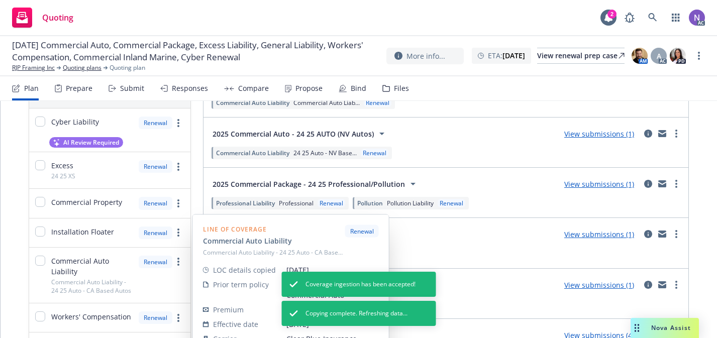
scroll to position [0, 0]
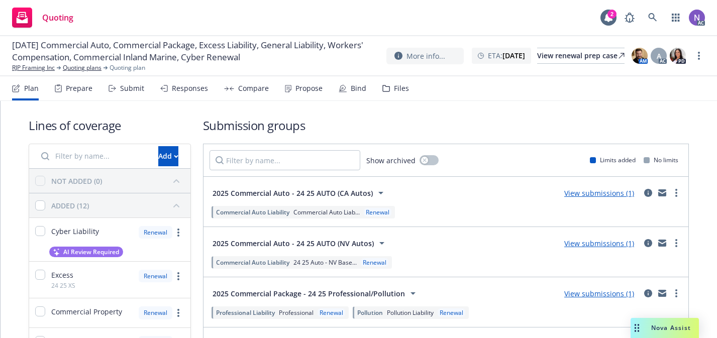
click at [386, 92] on div "Files" at bounding box center [395, 88] width 27 height 24
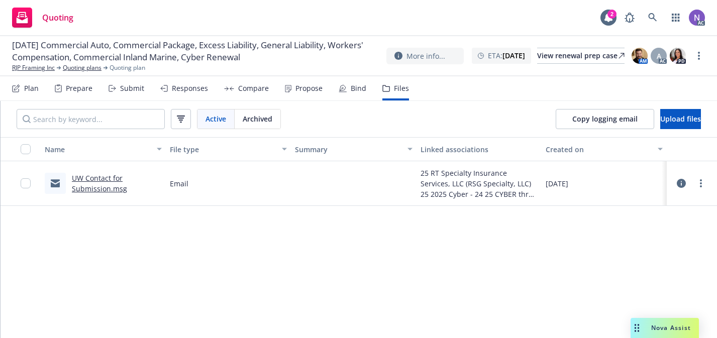
click at [87, 88] on div "Prepare" at bounding box center [79, 88] width 27 height 8
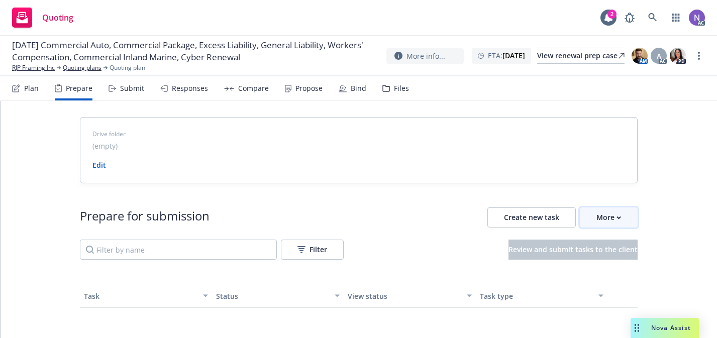
click at [625, 226] on button "More" at bounding box center [609, 217] width 58 height 20
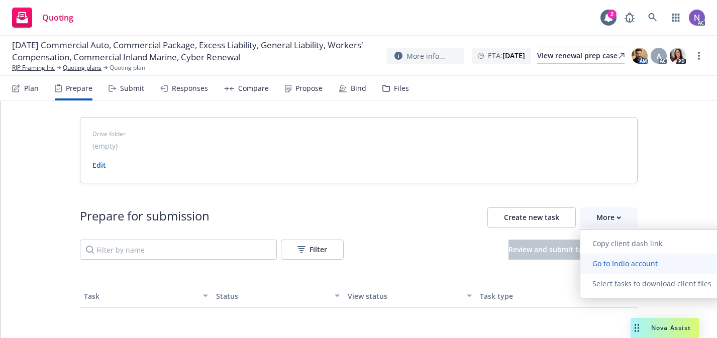
click at [618, 257] on link "Go to Indio account" at bounding box center [651, 264] width 143 height 20
